Goal: Information Seeking & Learning: Learn about a topic

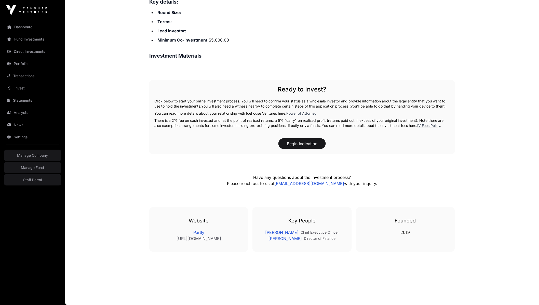
scroll to position [255, 0]
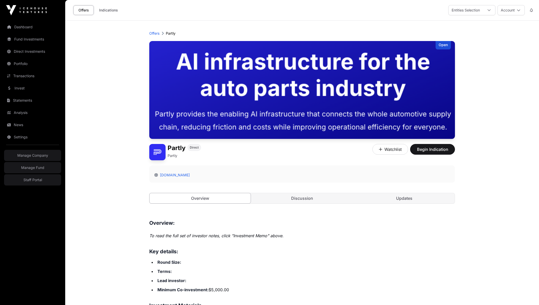
scroll to position [255, 0]
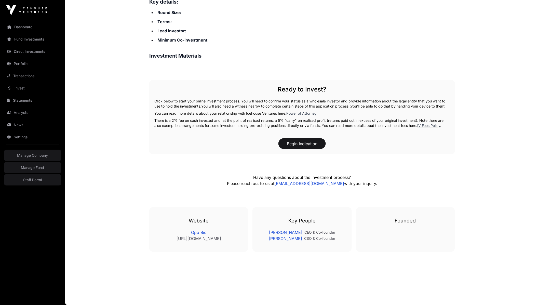
scroll to position [254, 0]
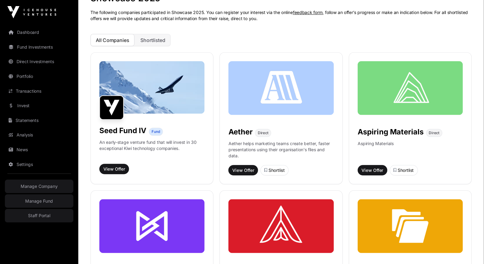
scroll to position [37, 0]
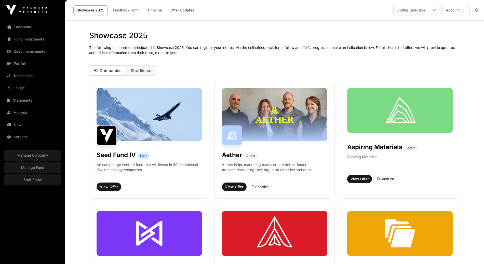
scroll to position [37, 0]
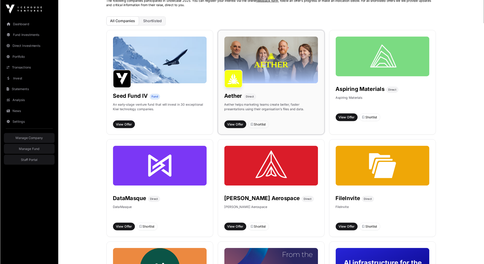
scroll to position [47, 0]
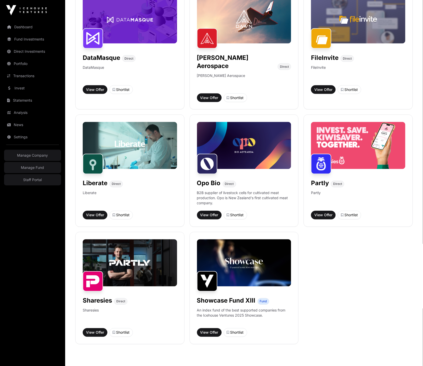
scroll to position [214, 0]
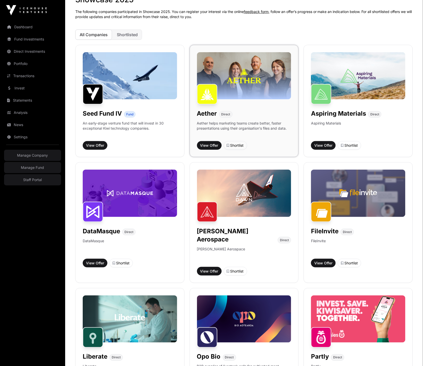
scroll to position [150, 0]
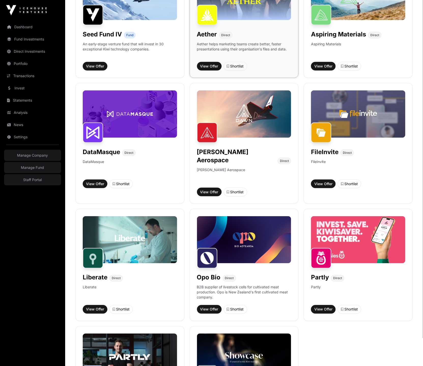
scroll to position [148, 0]
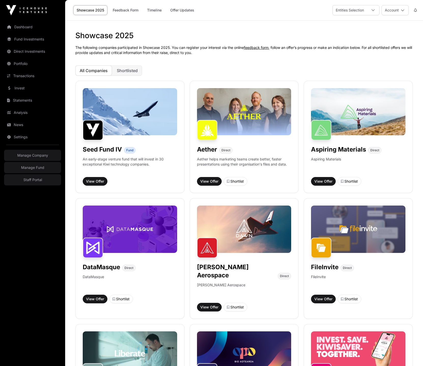
scroll to position [148, 0]
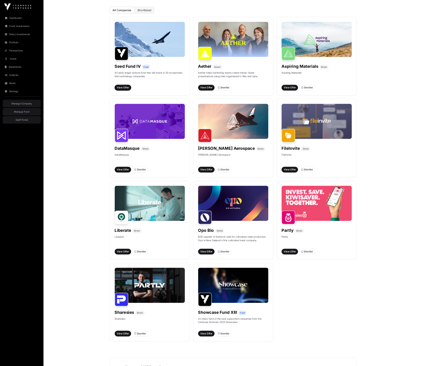
scroll to position [55, 0]
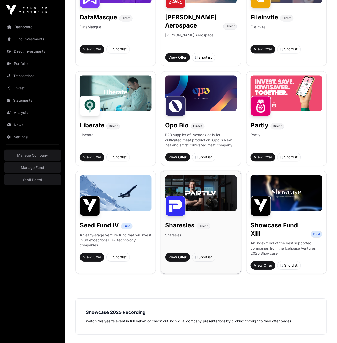
scroll to position [286, 0]
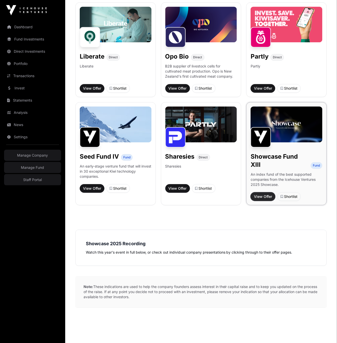
click at [263, 194] on span "View Offer" at bounding box center [263, 196] width 18 height 5
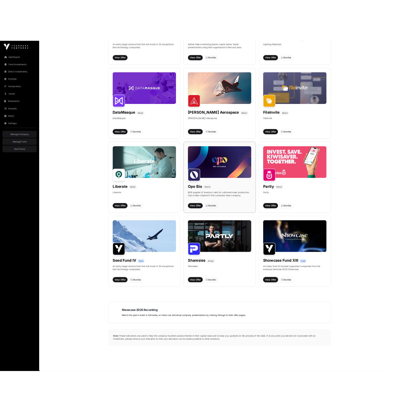
scroll to position [162, 0]
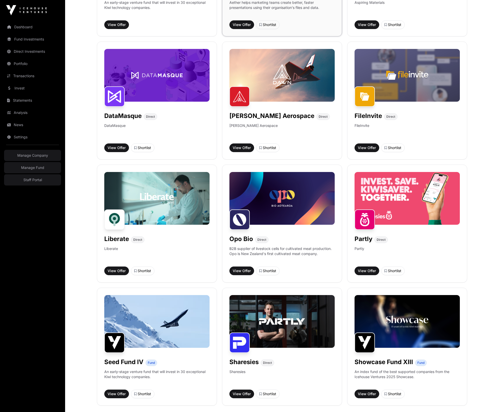
click at [308, 26] on div "View Offer Shortlist" at bounding box center [282, 24] width 105 height 9
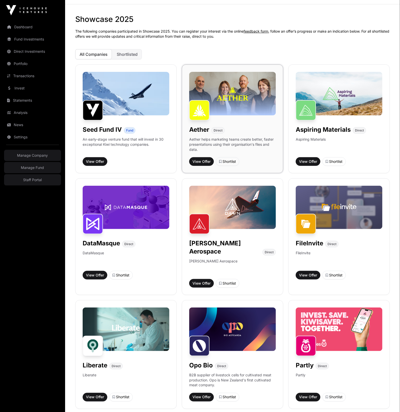
scroll to position [0, 0]
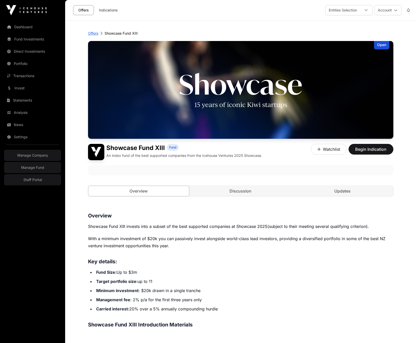
click at [90, 34] on p "Offers" at bounding box center [93, 33] width 10 height 5
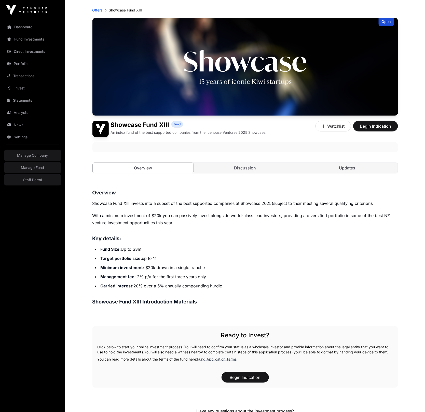
scroll to position [90, 0]
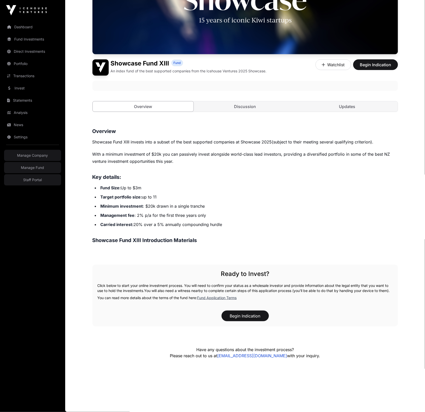
click at [217, 150] on p "With a minimum investment of $20k you can passively invest alongside world-clas…" at bounding box center [244, 157] width 305 height 14
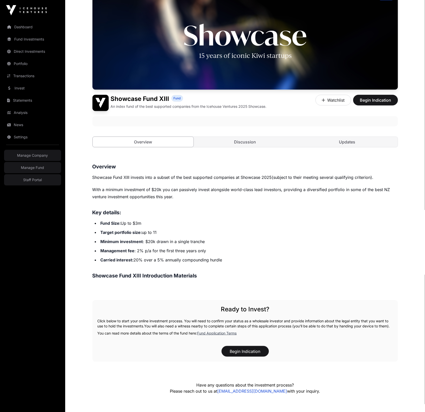
scroll to position [0, 0]
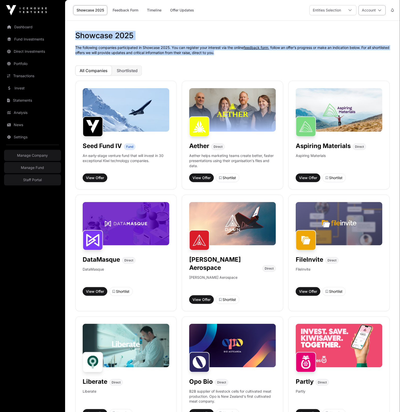
click at [374, 15] on div "Showcase 2025 Feedback Form Timeline Offer Updates Entities Selection Account S…" at bounding box center [232, 339] width 335 height 678
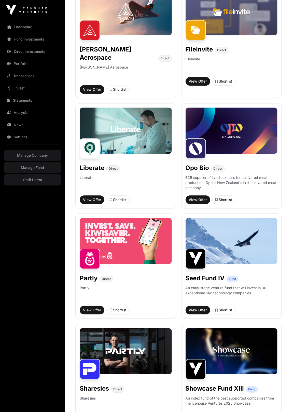
scroll to position [322, 0]
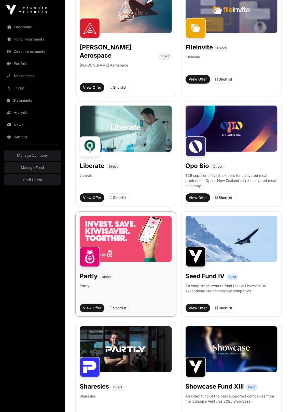
click at [94, 291] on div "Partly Direct Partly View Offer Shortlist" at bounding box center [125, 263] width 101 height 105
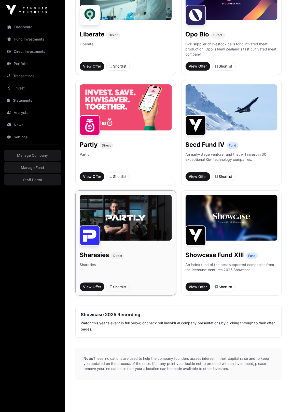
scroll to position [449, 0]
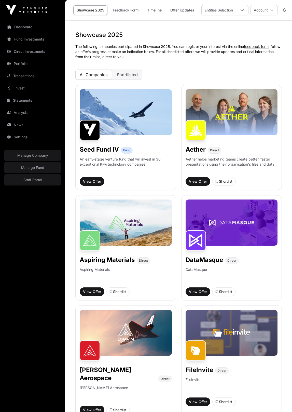
scroll to position [449, 0]
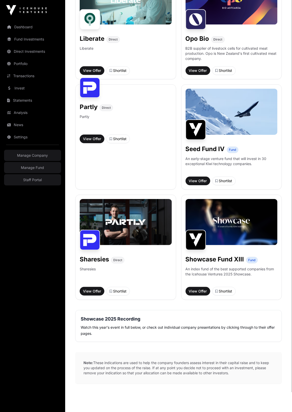
click at [120, 356] on p "Note: These indications are used to help the company founders assess interest i…" at bounding box center [178, 368] width 206 height 32
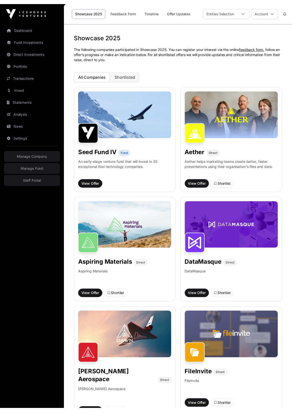
scroll to position [449, 0]
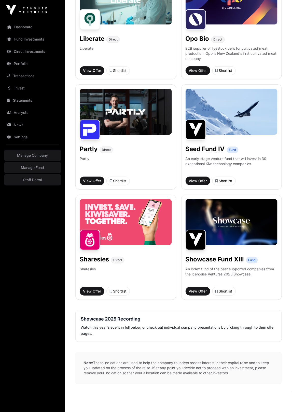
scroll to position [434, 0]
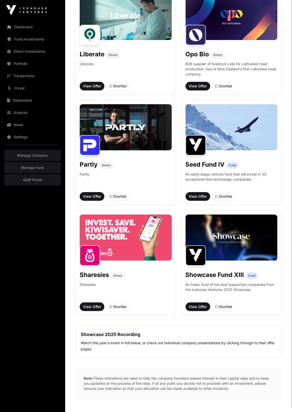
click at [66, 211] on div "Showcase 2025 The following companies participated in Showcase 2025. You can re…" at bounding box center [178, 1] width 227 height 808
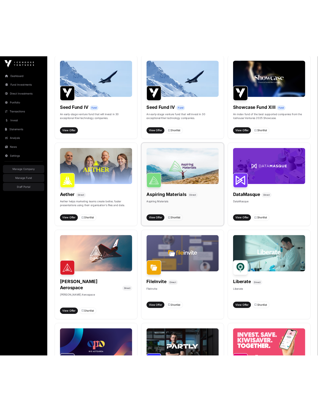
scroll to position [35, 0]
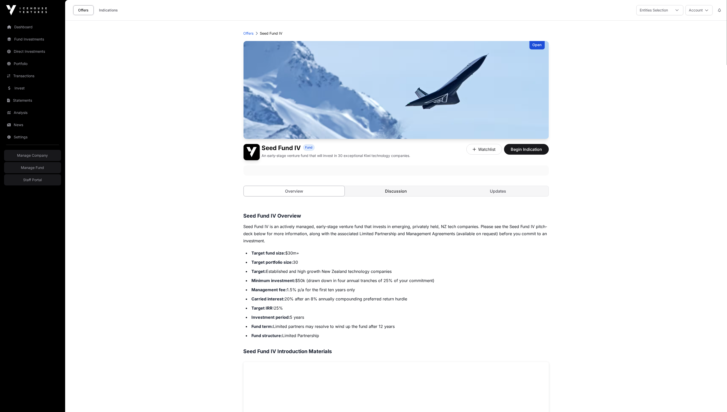
click at [404, 196] on link "Discussion" at bounding box center [396, 191] width 101 height 10
